Goal: Find specific page/section: Find specific page/section

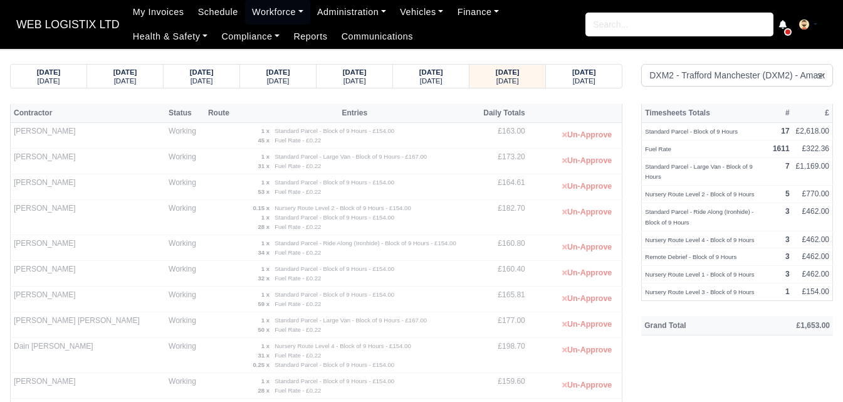
select select "1"
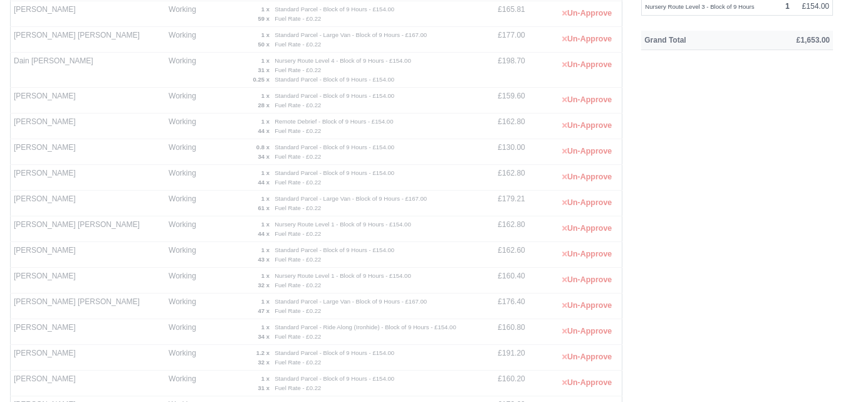
scroll to position [313, 0]
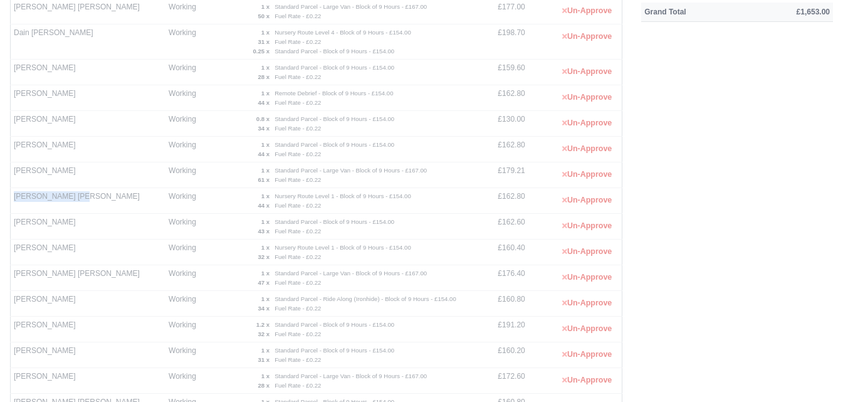
drag, startPoint x: 14, startPoint y: 195, endPoint x: 80, endPoint y: 204, distance: 65.7
click at [80, 204] on td "Ian Peter Hitchen" at bounding box center [88, 201] width 155 height 26
copy td "Ian Peter Hitchen"
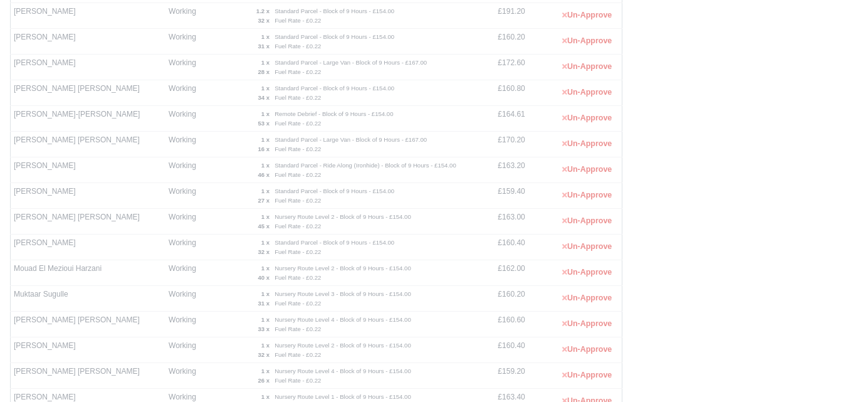
scroll to position [883, 0]
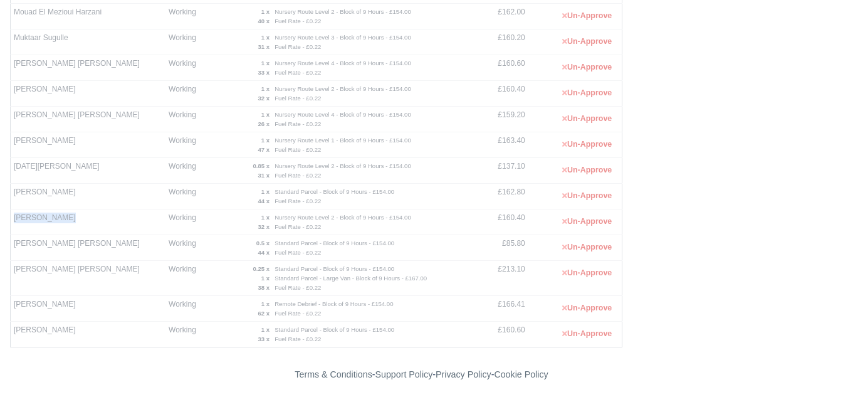
drag, startPoint x: 14, startPoint y: 217, endPoint x: 88, endPoint y: 219, distance: 73.9
click at [88, 219] on td "Ryan Van Hind" at bounding box center [88, 222] width 155 height 26
copy td "Ryan Van Hind"
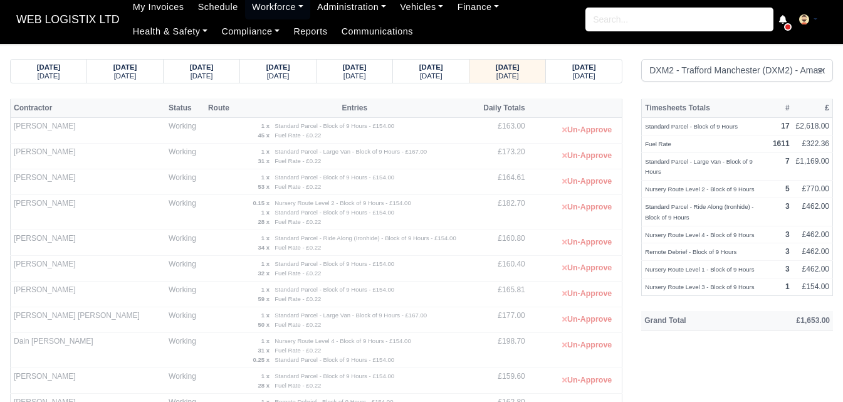
scroll to position [0, 0]
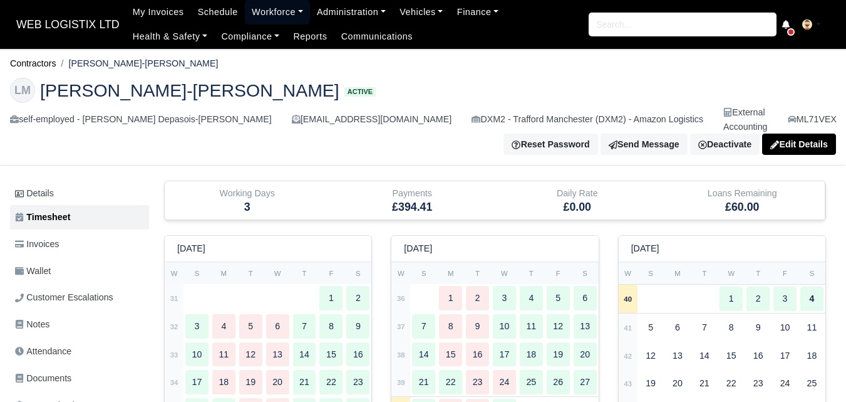
click at [262, 16] on link "Workforce" at bounding box center [277, 12] width 65 height 24
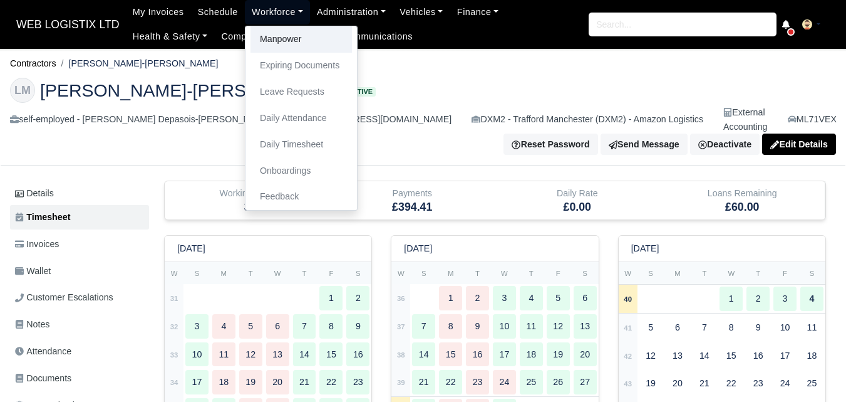
click at [262, 29] on link "Manpower" at bounding box center [301, 39] width 101 height 26
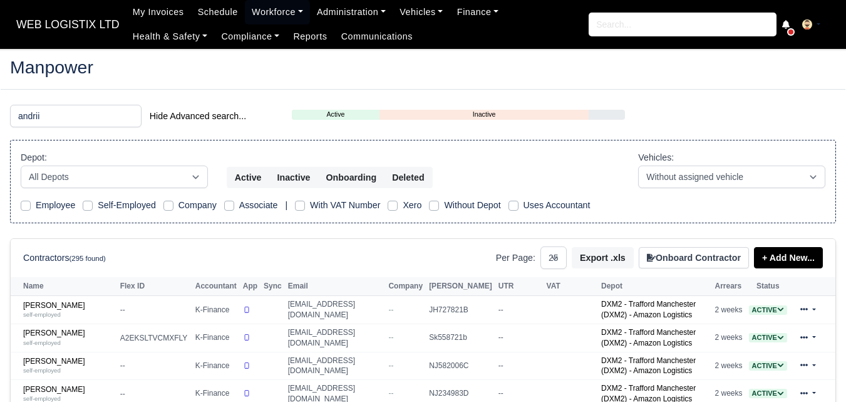
select select "25"
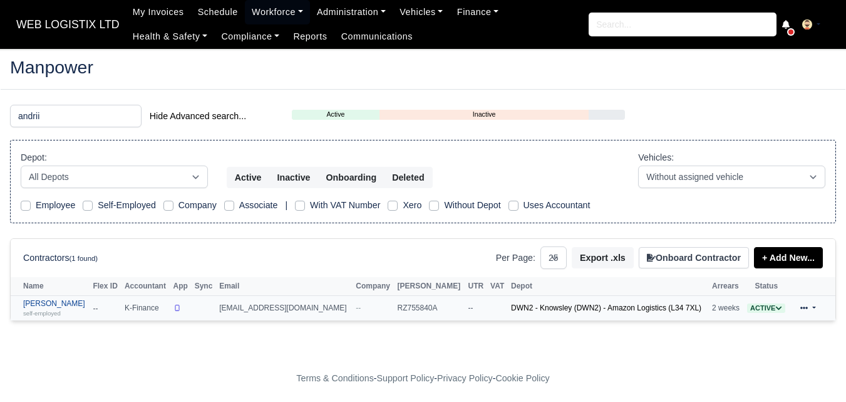
type input "andrii"
click at [54, 310] on small "self-employed" at bounding box center [42, 312] width 38 height 7
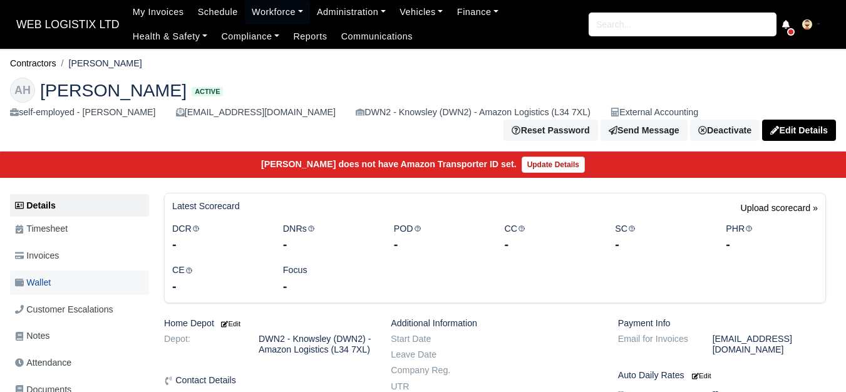
click at [51, 283] on span "Wallet" at bounding box center [33, 283] width 36 height 14
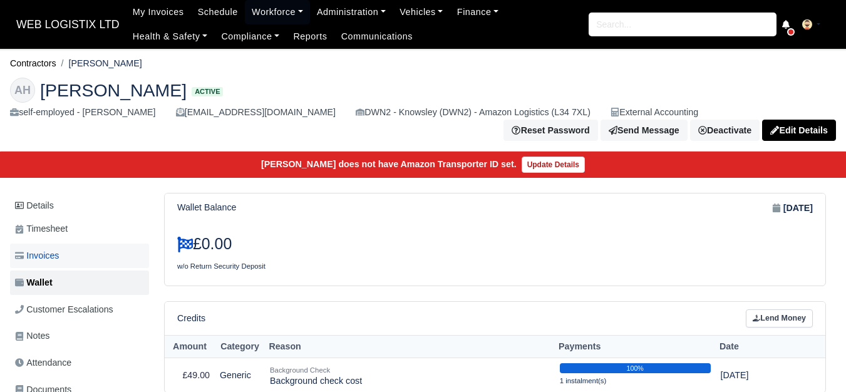
click at [43, 261] on span "Invoices" at bounding box center [37, 256] width 44 height 14
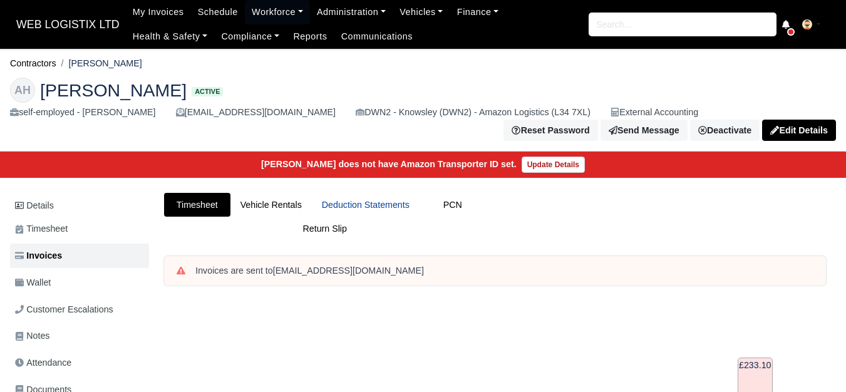
click at [383, 215] on link "Deduction Statements" at bounding box center [366, 205] width 108 height 24
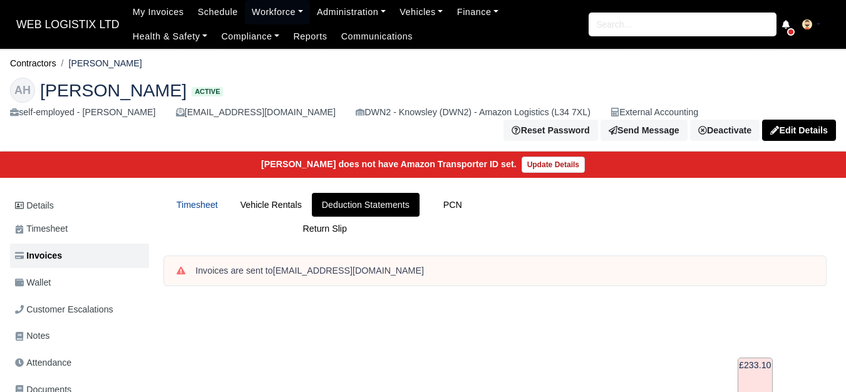
click at [197, 212] on link "Timesheet" at bounding box center [197, 205] width 66 height 24
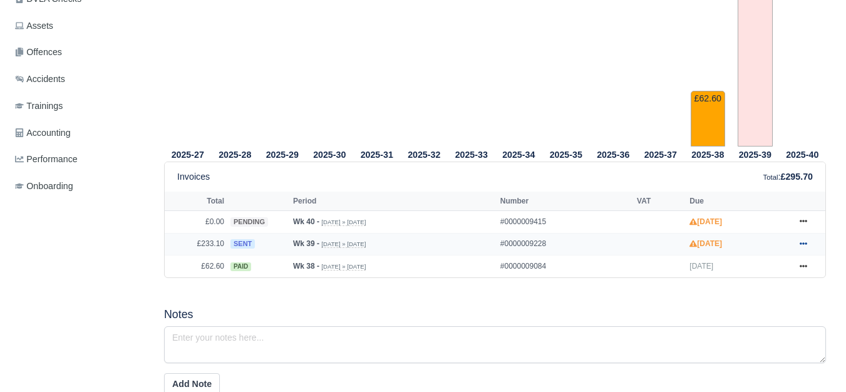
scroll to position [418, 0]
click at [809, 242] on link at bounding box center [803, 245] width 19 height 16
